Goal: Task Accomplishment & Management: Manage account settings

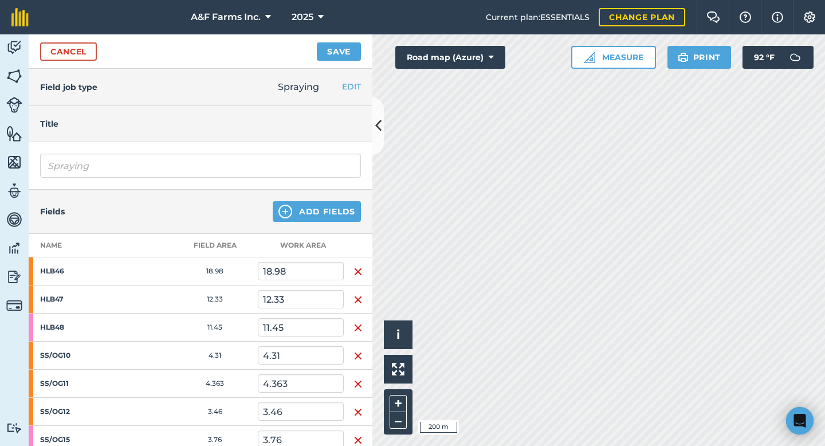
scroll to position [339, 0]
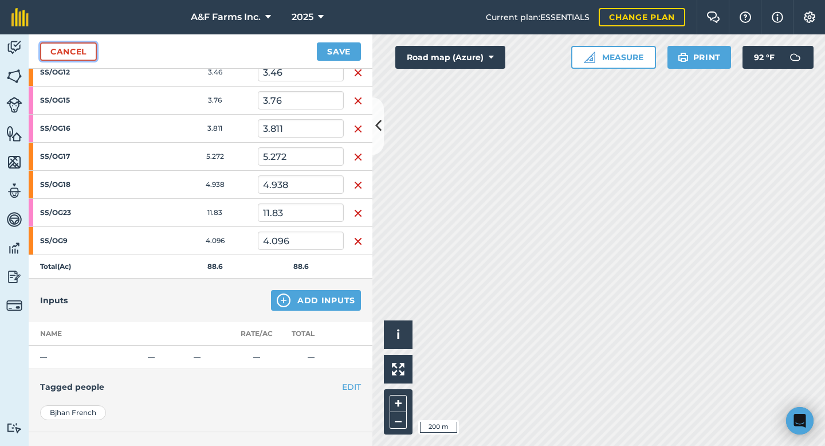
click at [72, 54] on link "Cancel" at bounding box center [68, 51] width 57 height 18
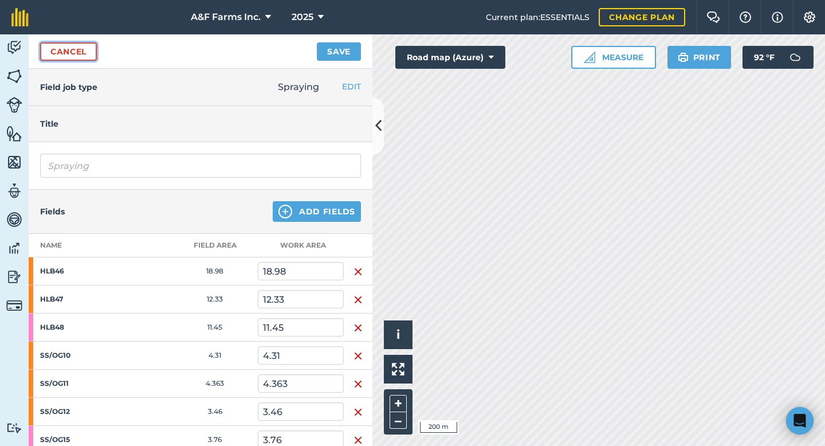
click at [59, 52] on link "Cancel" at bounding box center [68, 51] width 57 height 18
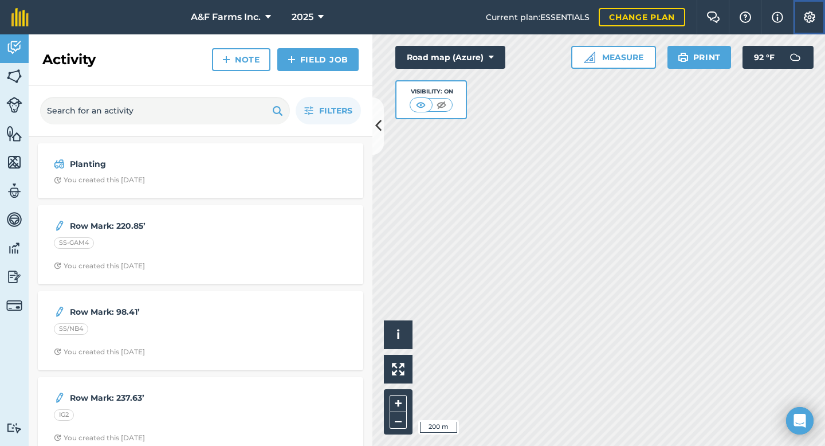
click at [806, 13] on img at bounding box center [809, 16] width 14 height 11
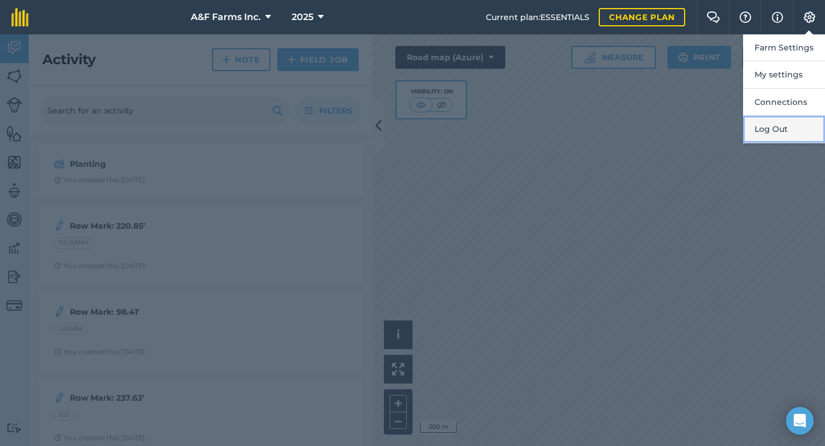
click at [774, 124] on button "Log Out" at bounding box center [784, 129] width 82 height 27
